Goal: Transaction & Acquisition: Purchase product/service

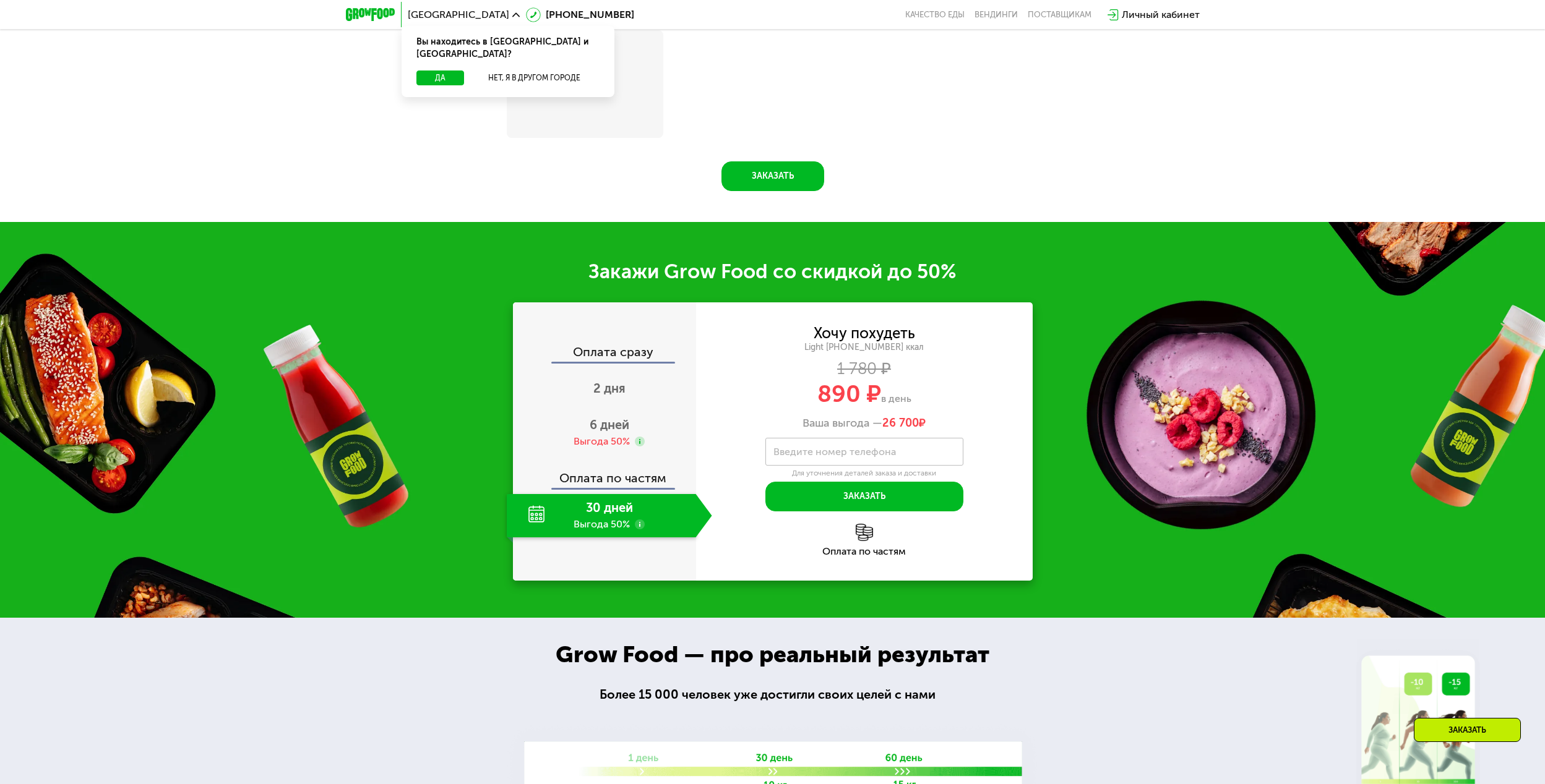
scroll to position [1609, 0]
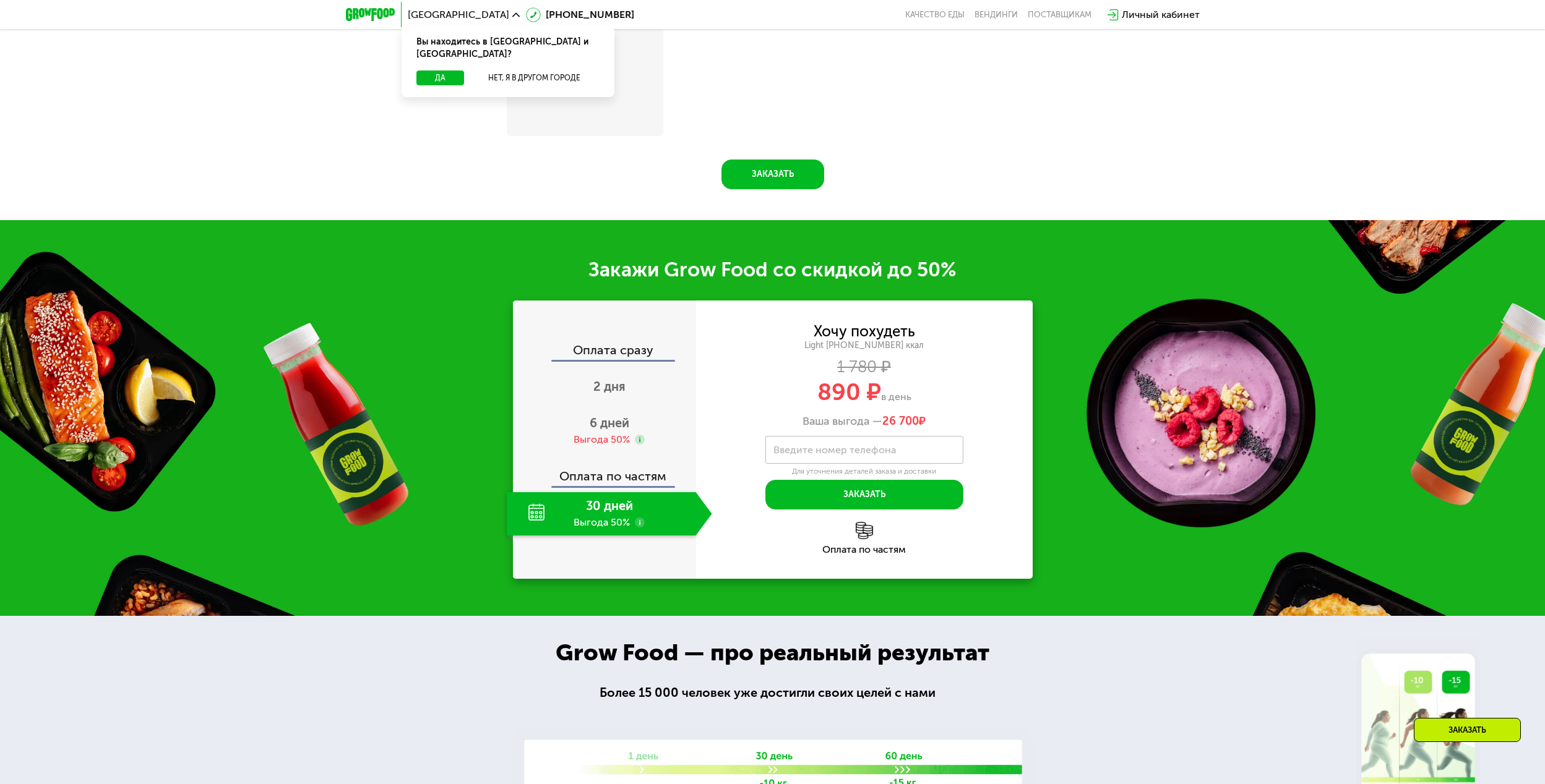
click at [852, 453] on label "Введите номер телефона" at bounding box center [835, 450] width 123 height 7
click at [852, 454] on input "Введите номер телефона" at bounding box center [864, 450] width 198 height 28
type input "**********"
click at [772, 173] on button "Заказать" at bounding box center [772, 174] width 103 height 30
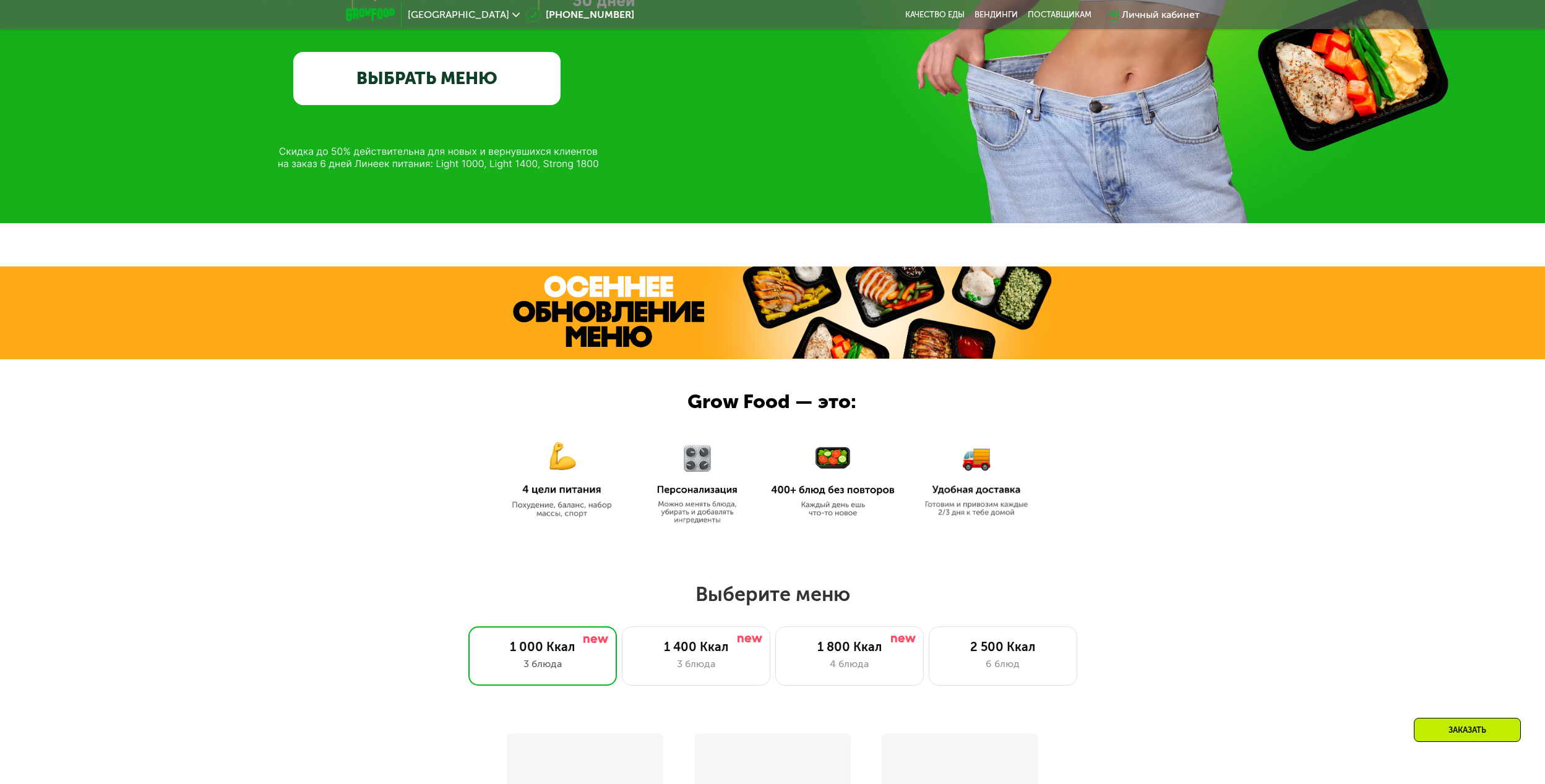
scroll to position [412, 0]
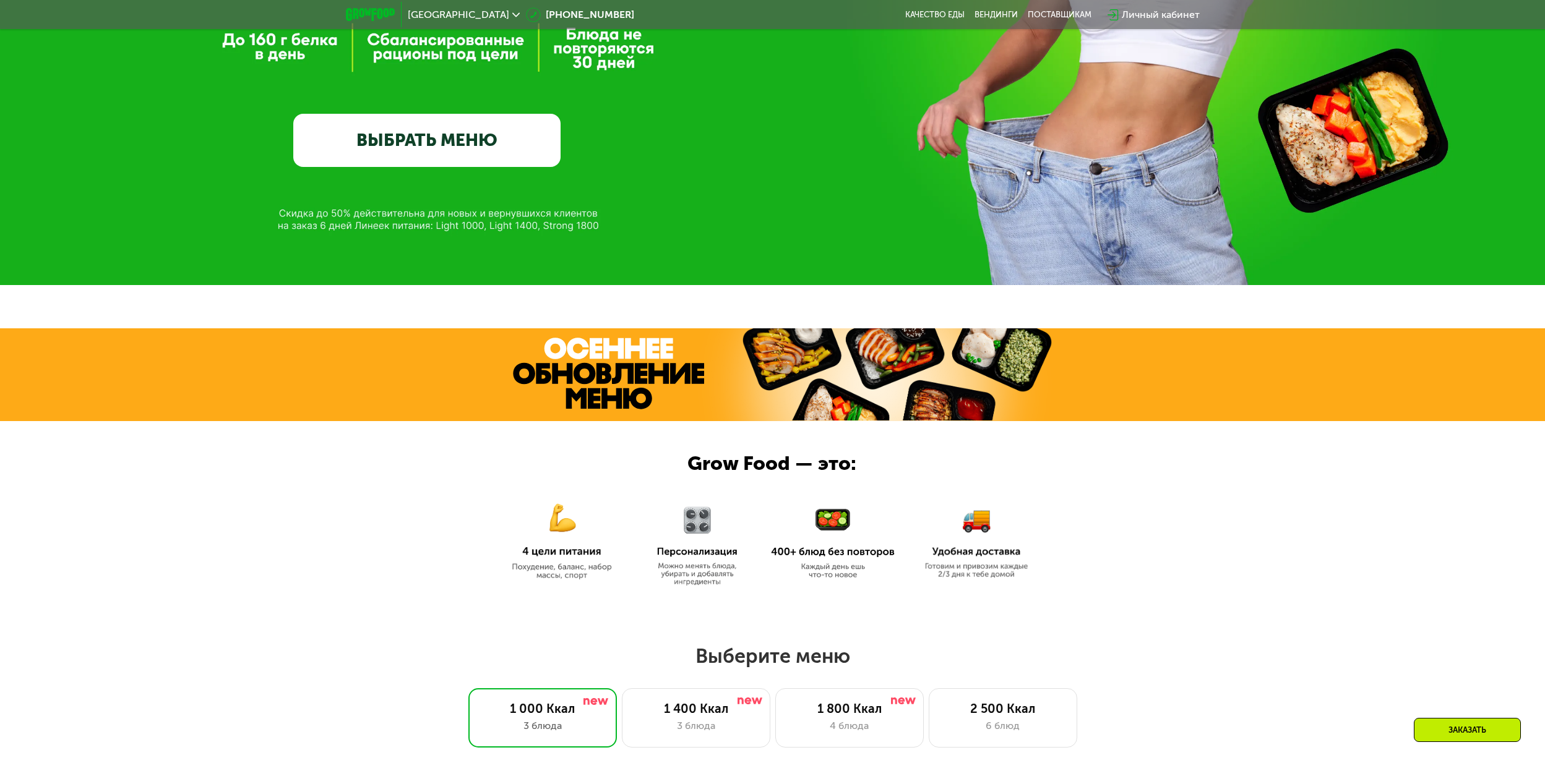
click at [437, 133] on link "ВЫБРАТЬ МЕНЮ" at bounding box center [427, 140] width 267 height 54
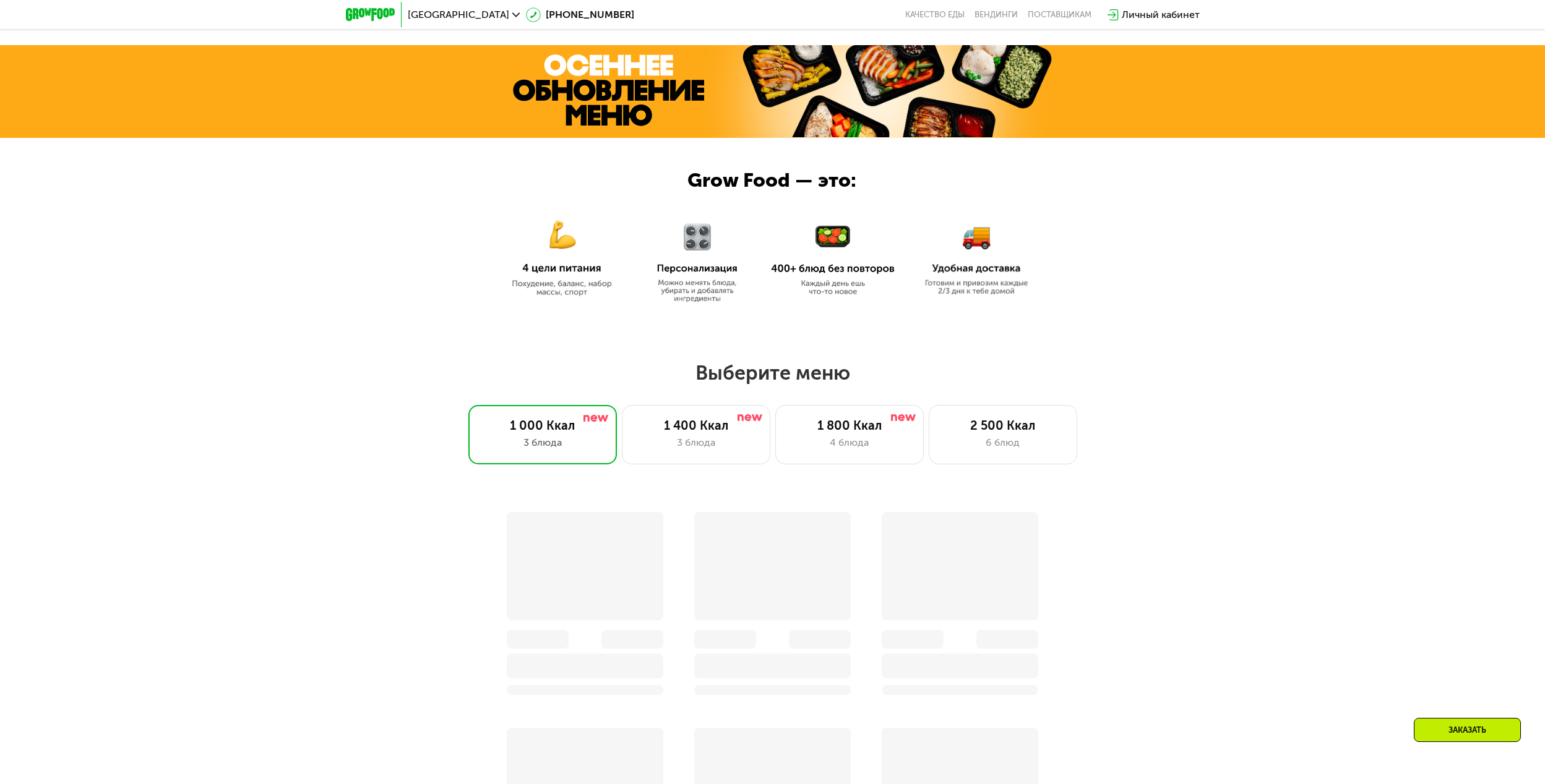
scroll to position [448, 0]
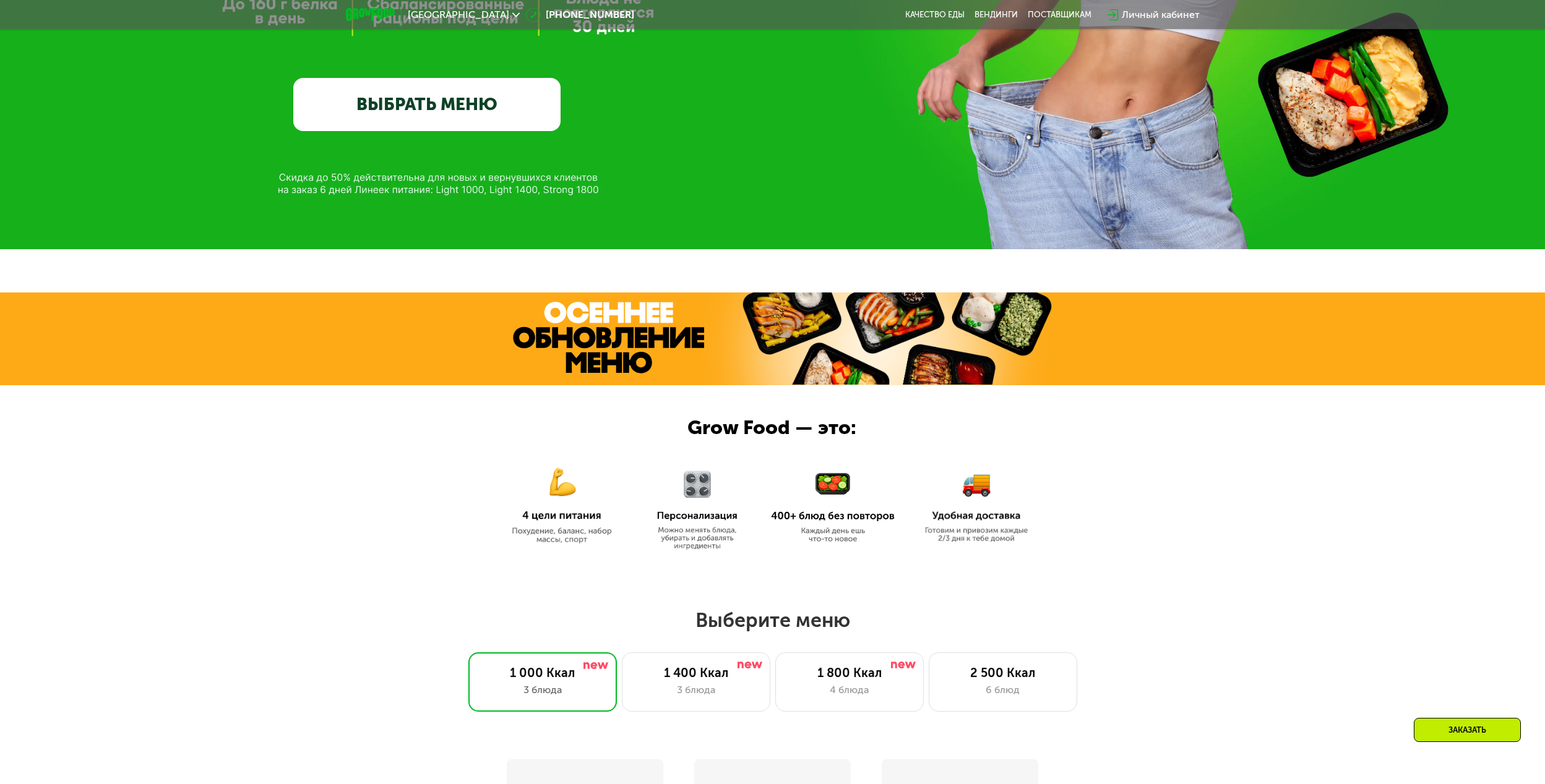
click at [456, 103] on link "ВЫБРАТЬ МЕНЮ" at bounding box center [427, 105] width 267 height 54
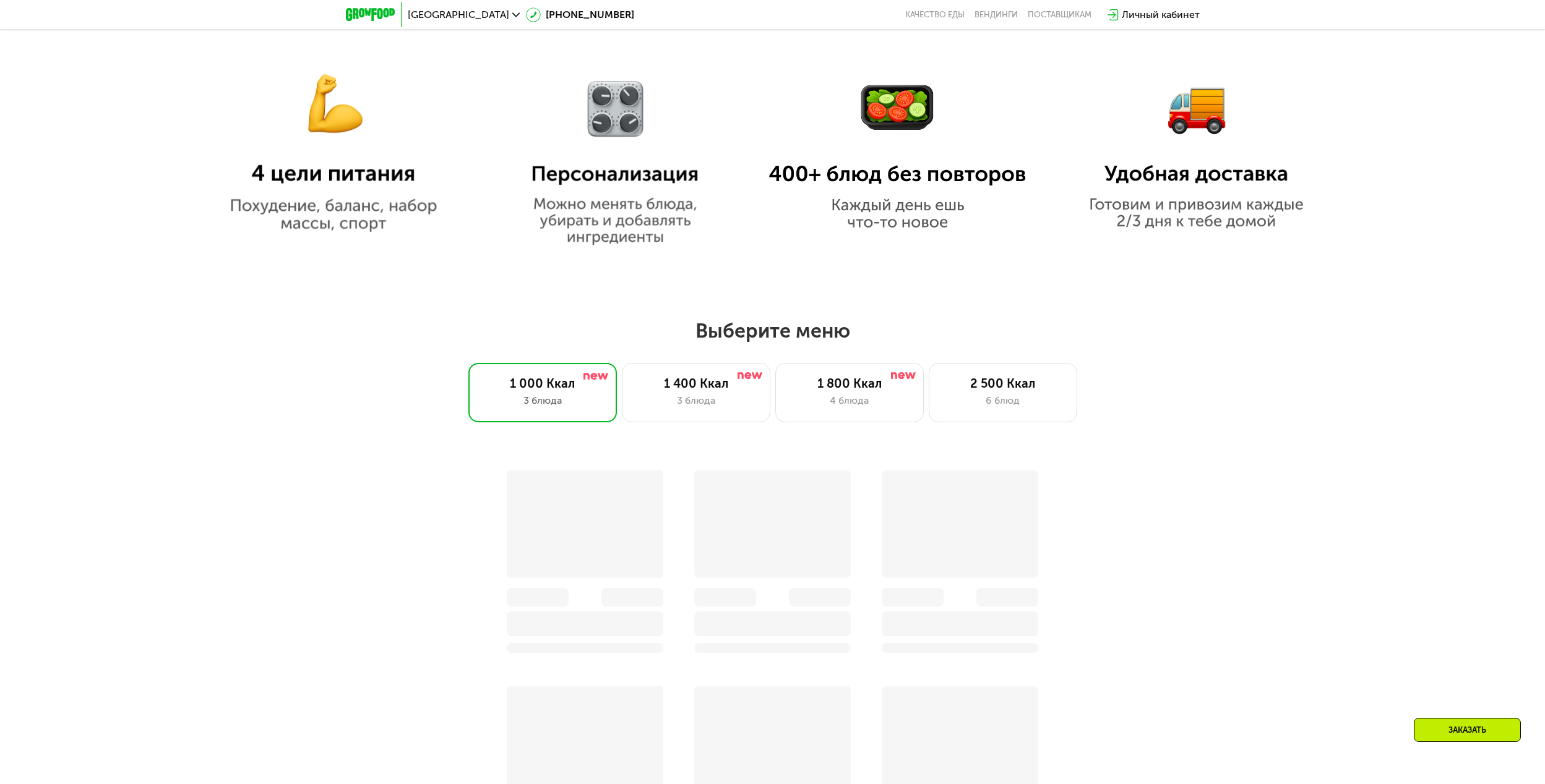
scroll to position [1324, 0]
